Goal: Task Accomplishment & Management: Manage account settings

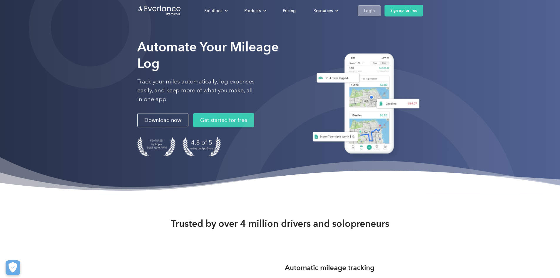
click at [381, 12] on link "Login" at bounding box center [369, 10] width 23 height 11
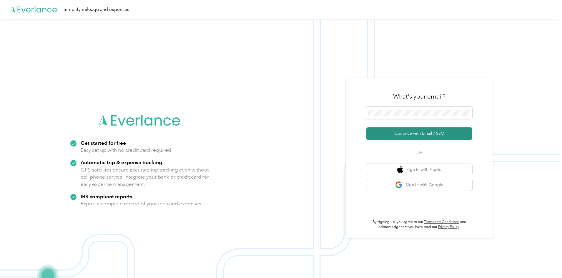
click at [411, 138] on button "Continue with Email / SSO" at bounding box center [419, 133] width 106 height 12
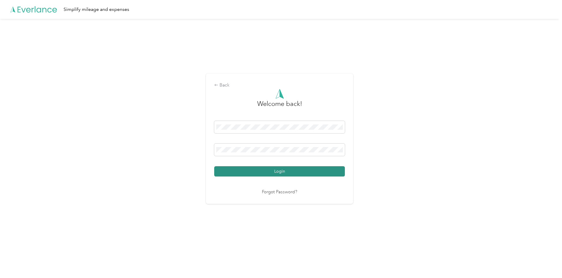
click at [248, 173] on button "Login" at bounding box center [279, 171] width 131 height 10
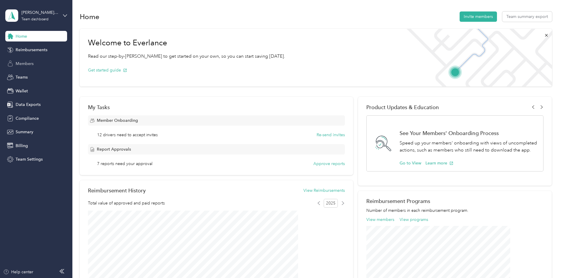
click at [27, 66] on span "Members" at bounding box center [25, 64] width 18 height 6
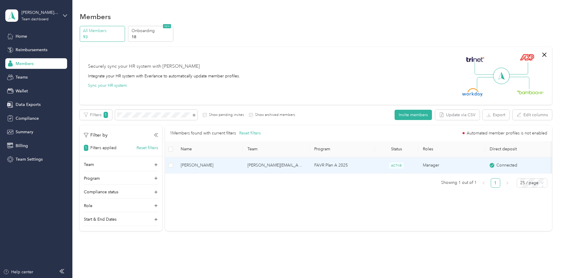
click at [238, 165] on span "[PERSON_NAME]" at bounding box center [209, 165] width 57 height 6
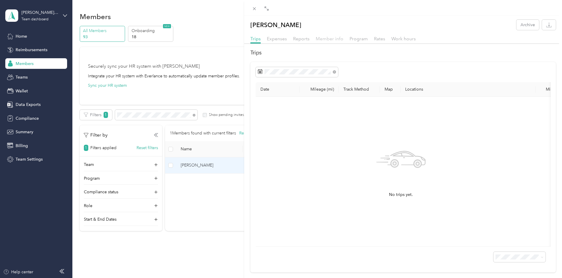
click at [333, 39] on span "Member info" at bounding box center [330, 39] width 28 height 6
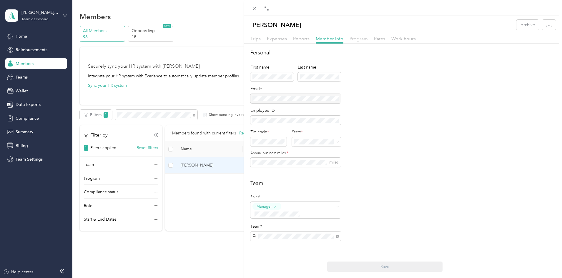
click at [362, 39] on span "Program" at bounding box center [358, 39] width 18 height 6
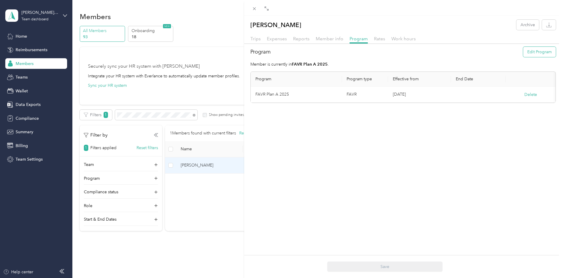
click at [523, 52] on button "Edit Program" at bounding box center [539, 52] width 33 height 10
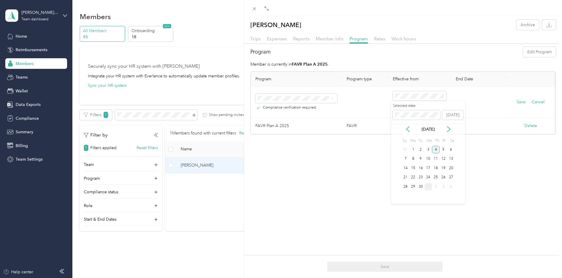
click at [428, 188] on div "1" at bounding box center [428, 186] width 8 height 7
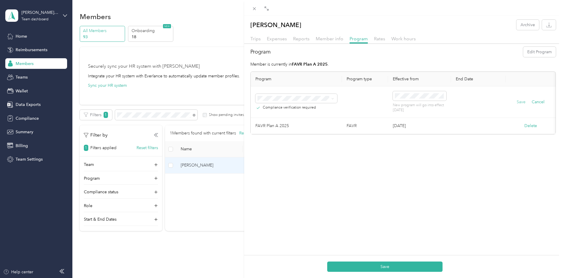
click at [516, 102] on button "Save" at bounding box center [520, 102] width 9 height 6
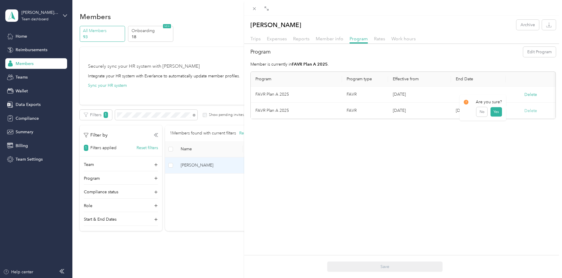
click at [529, 111] on button "Delete" at bounding box center [530, 111] width 13 height 6
click at [494, 115] on button "Yes" at bounding box center [495, 114] width 11 height 9
click at [331, 39] on span "Member info" at bounding box center [330, 39] width 28 height 6
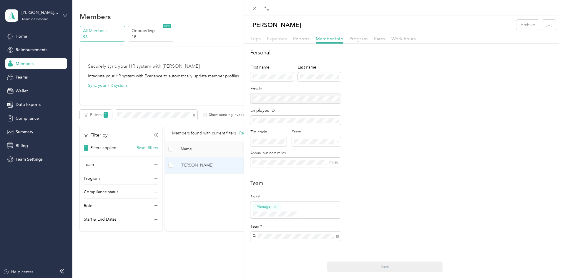
click at [282, 39] on span "Expenses" at bounding box center [277, 39] width 20 height 6
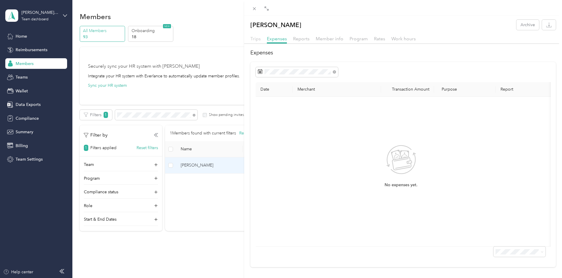
click at [254, 37] on span "Trips" at bounding box center [255, 39] width 10 height 6
click at [26, 119] on div "[PERSON_NAME] Archive Trips Expenses Reports Member info Program Rates Work hou…" at bounding box center [281, 139] width 562 height 278
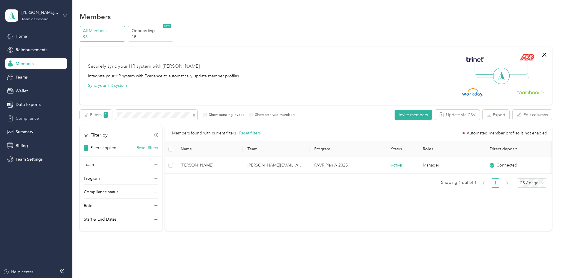
click at [25, 118] on span "Compliance" at bounding box center [27, 118] width 23 height 6
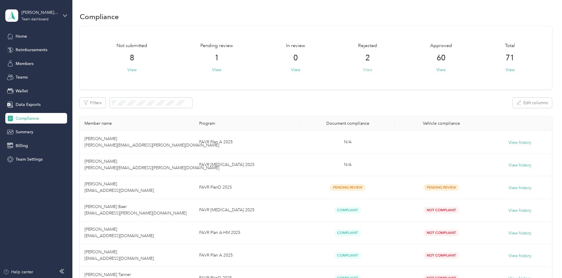
click at [363, 71] on button "View" at bounding box center [367, 70] width 9 height 6
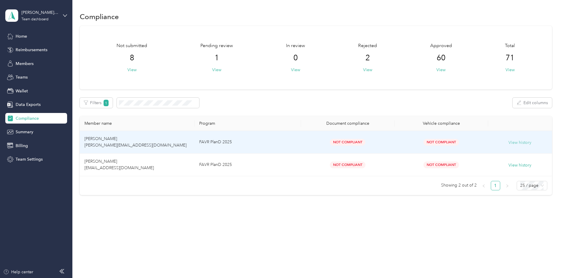
click at [508, 143] on button "View history" at bounding box center [519, 142] width 23 height 6
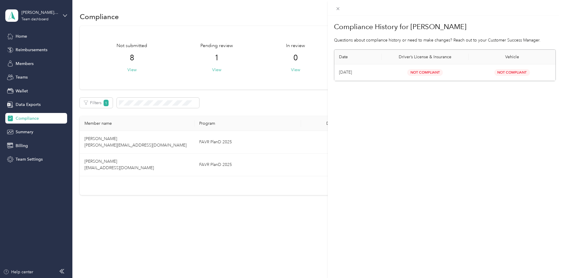
click at [148, 224] on div "Compliance History for [PERSON_NAME] Questions about compliance history or need…" at bounding box center [281, 139] width 562 height 278
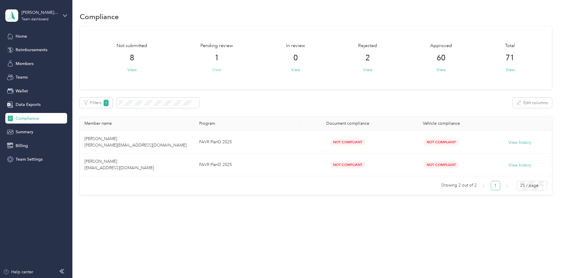
click at [221, 69] on button "View" at bounding box center [216, 70] width 9 height 6
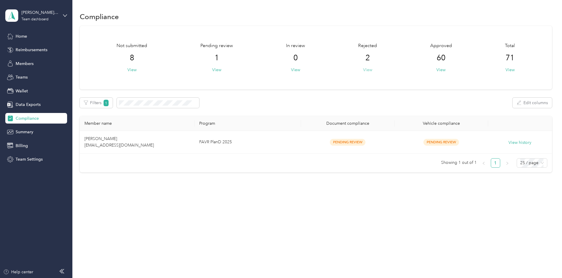
click at [364, 69] on button "View" at bounding box center [367, 70] width 9 height 6
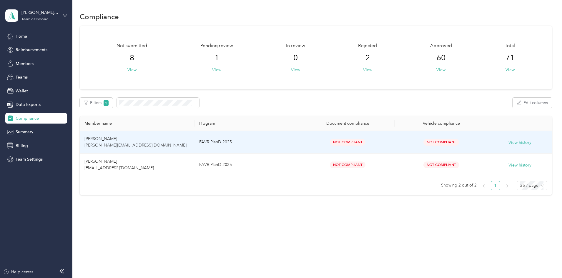
click at [493, 139] on div "View history" at bounding box center [520, 143] width 54 height 8
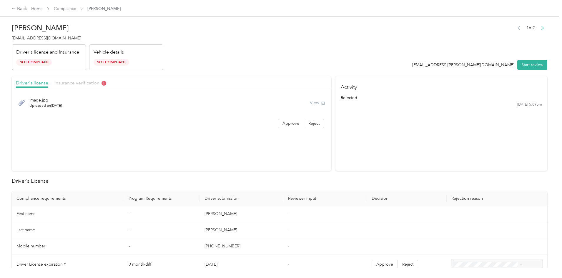
click at [106, 82] on span "Insurance verification" at bounding box center [80, 83] width 52 height 6
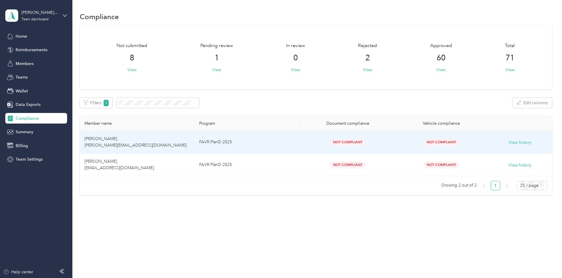
click at [488, 147] on td "View history" at bounding box center [520, 142] width 64 height 23
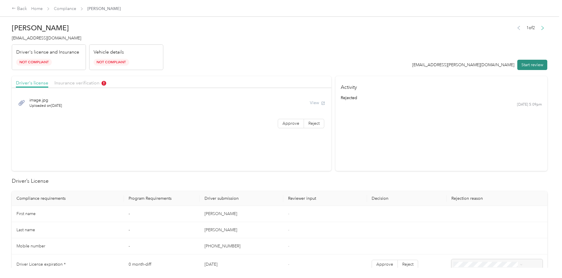
click at [517, 63] on button "Start review" at bounding box center [532, 65] width 30 height 10
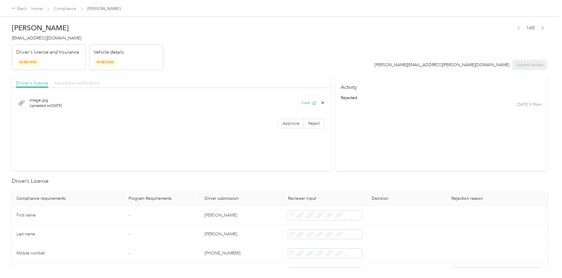
click at [99, 84] on span "Insurance verification" at bounding box center [76, 83] width 45 height 6
click at [301, 102] on button "View" at bounding box center [308, 103] width 15 height 6
click at [481, 61] on div "[PERSON_NAME][EMAIL_ADDRESS][PERSON_NAME][DOMAIN_NAME] Submit review" at bounding box center [460, 65] width 173 height 10
click at [259, 68] on header "[PERSON_NAME] [PERSON_NAME][EMAIL_ADDRESS][DOMAIN_NAME] Driver's license and In…" at bounding box center [279, 45] width 535 height 49
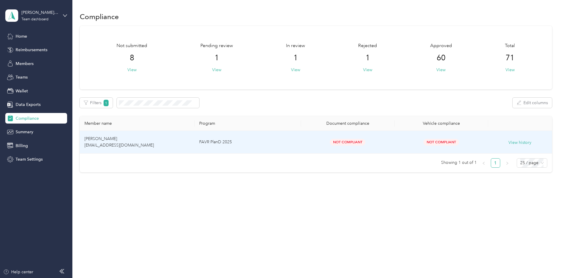
click at [154, 143] on span "[PERSON_NAME] [EMAIL_ADDRESS][DOMAIN_NAME]" at bounding box center [118, 141] width 69 height 11
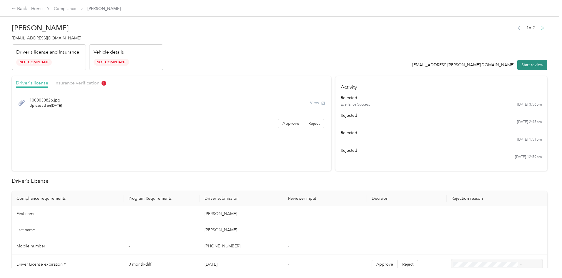
click at [517, 69] on button "Start review" at bounding box center [532, 65] width 30 height 10
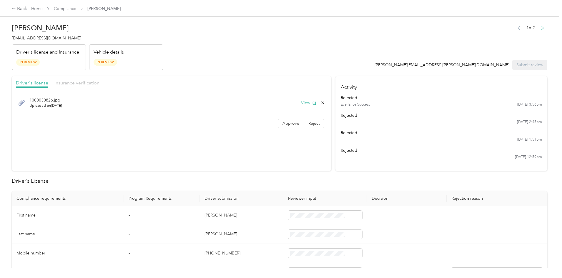
click at [99, 81] on span "Insurance verification" at bounding box center [76, 83] width 45 height 6
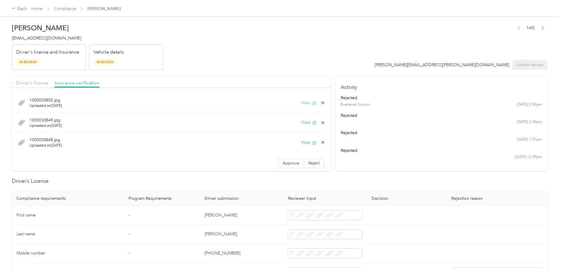
click at [301, 101] on button "View" at bounding box center [308, 103] width 15 height 6
click at [301, 120] on button "View" at bounding box center [308, 122] width 15 height 6
click at [301, 143] on button "View" at bounding box center [308, 142] width 15 height 6
click at [307, 27] on header "[PERSON_NAME] [EMAIL_ADDRESS][DOMAIN_NAME] Driver's license and Insurance In Re…" at bounding box center [279, 45] width 535 height 49
click at [43, 7] on link "Home" at bounding box center [36, 8] width 11 height 5
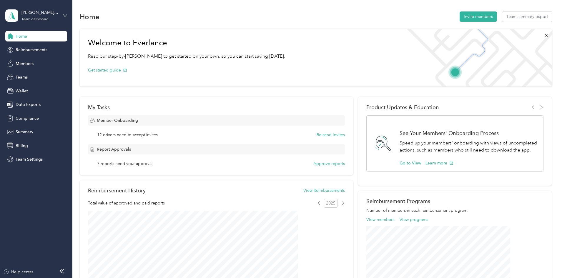
scroll to position [29, 0]
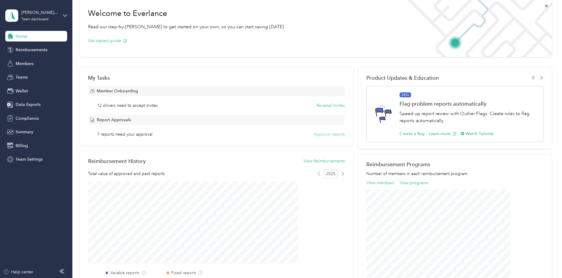
click at [325, 135] on button "Approve reports" at bounding box center [328, 134] width 31 height 6
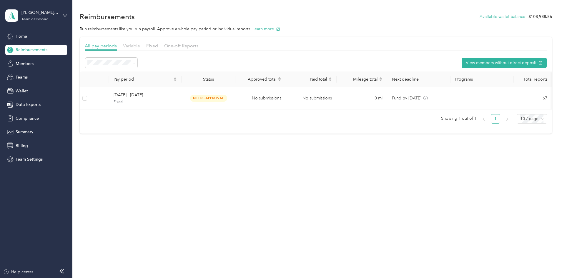
click at [140, 43] on span "Variable" at bounding box center [131, 46] width 17 height 6
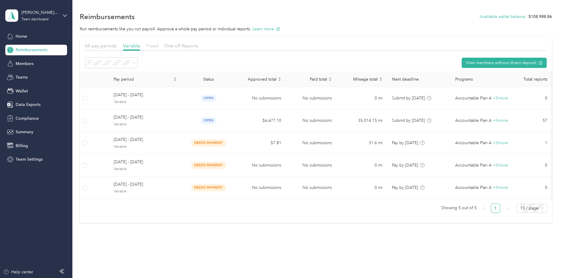
click at [158, 46] on span "Fixed" at bounding box center [152, 46] width 12 height 6
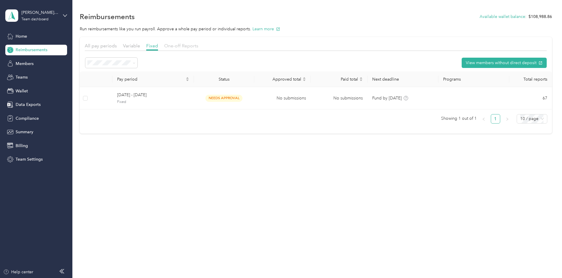
click at [198, 44] on span "One-off Reports" at bounding box center [181, 46] width 34 height 6
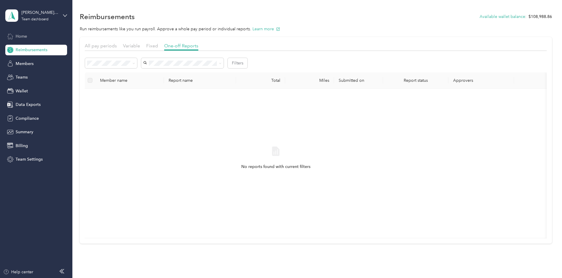
click at [23, 35] on span "Home" at bounding box center [21, 36] width 11 height 6
